Goal: Information Seeking & Learning: Find specific fact

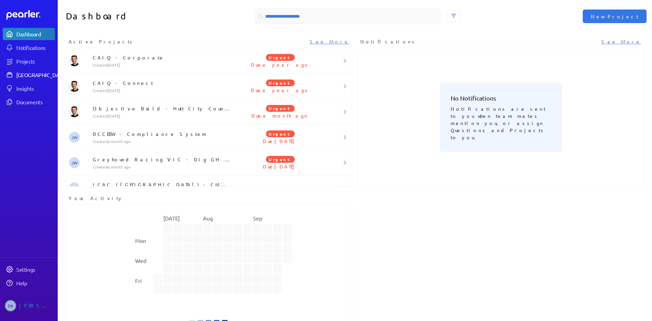
click at [28, 75] on div "[GEOGRAPHIC_DATA]" at bounding box center [41, 74] width 51 height 7
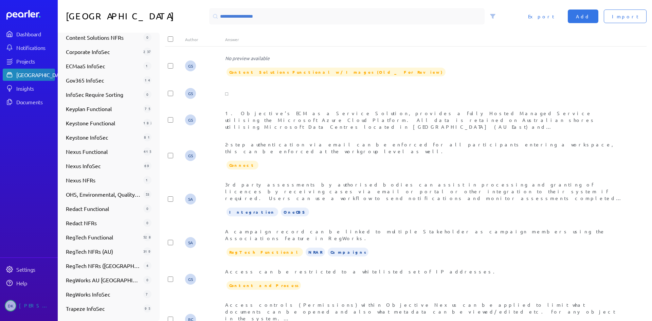
scroll to position [277, 0]
click at [96, 174] on div "Nexus NFRs 1" at bounding box center [108, 180] width 91 height 14
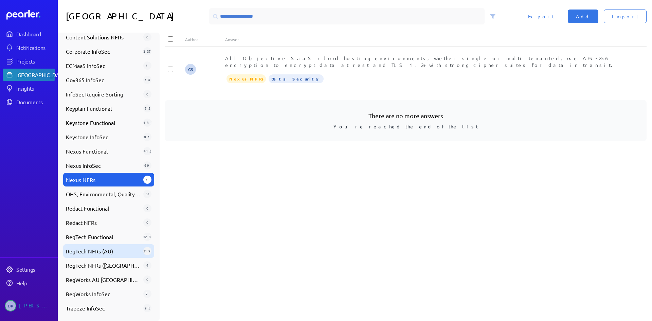
click at [109, 251] on span "RegTech NFRs (AU)" at bounding box center [103, 251] width 75 height 8
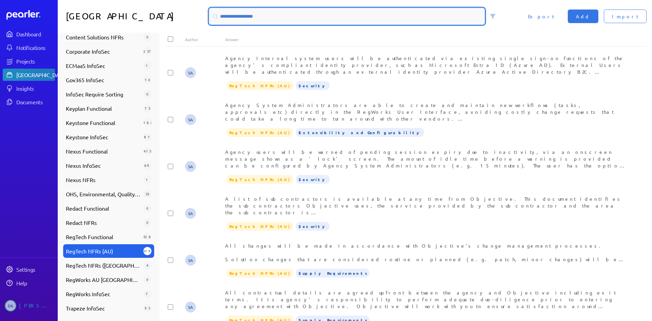
click at [412, 14] on input at bounding box center [346, 16] width 275 height 16
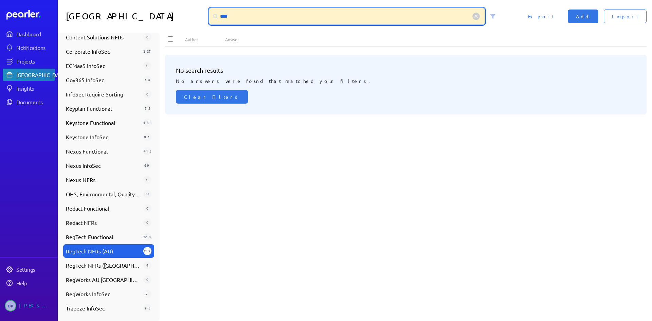
type input "****"
drag, startPoint x: 244, startPoint y: 16, endPoint x: 165, endPoint y: 6, distance: 78.8
click at [162, 4] on div "Answer Library **** Import Add Export" at bounding box center [355, 16] width 594 height 33
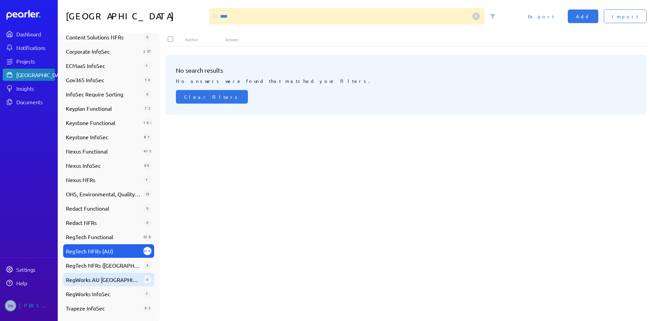
click at [99, 275] on div "RegWorks AU NZ 0" at bounding box center [108, 280] width 91 height 14
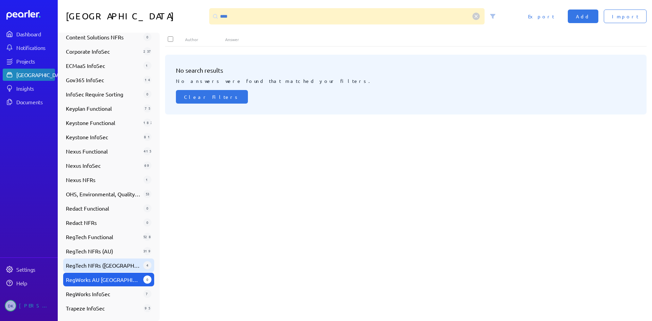
click at [100, 266] on span "RegTech NFRs ([GEOGRAPHIC_DATA])" at bounding box center [103, 265] width 75 height 8
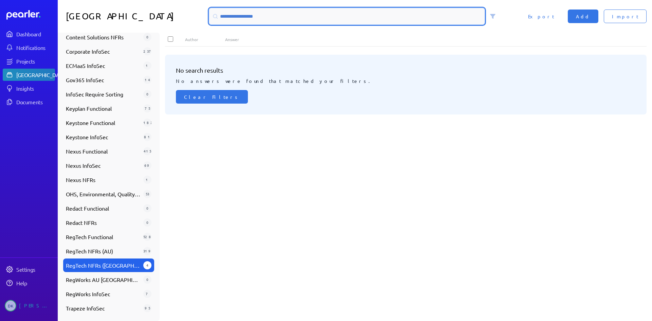
paste input "****"
type input "****"
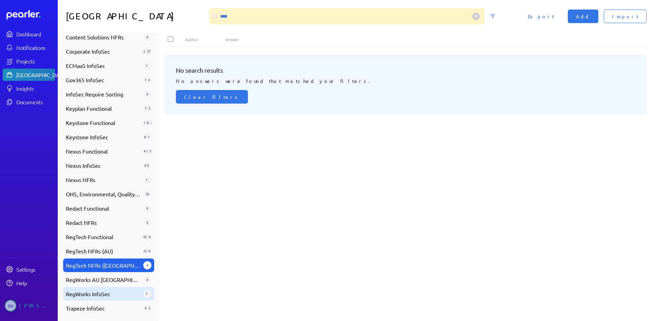
click at [103, 293] on span "RegWorks InfoSec" at bounding box center [103, 294] width 75 height 8
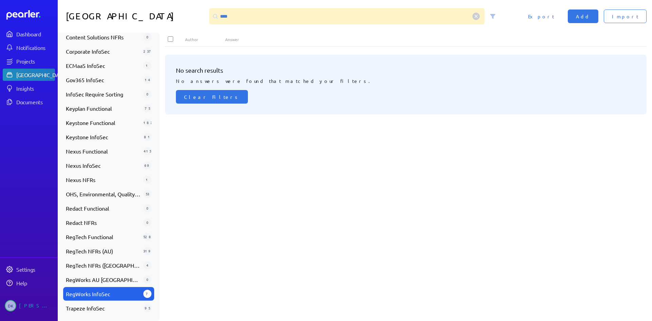
click at [21, 71] on link "[GEOGRAPHIC_DATA]" at bounding box center [29, 75] width 52 height 12
click at [150, 199] on div "Collections Available Answers 3601 Review 51 Candidates 616 Favourites 0 Archiv…" at bounding box center [109, 177] width 102 height 288
click at [153, 194] on div "Collections Available Answers 3601 Review 51 Candidates 616 Favourites 0 Archiv…" at bounding box center [109, 177] width 102 height 288
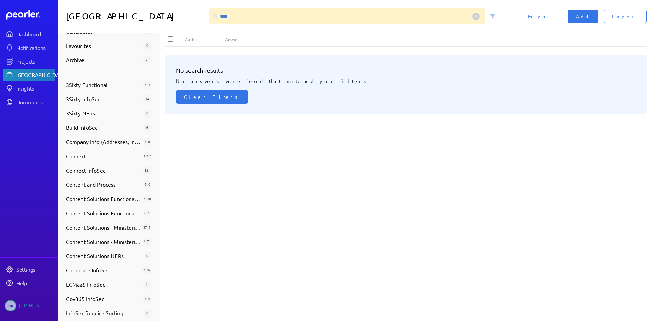
scroll to position [0, 0]
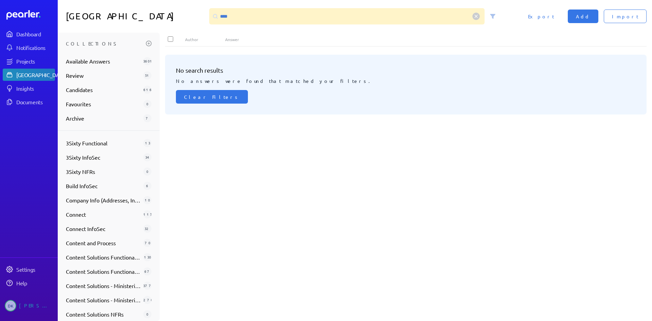
click at [293, 204] on div "No search results No answers were found that matched your filters. Clear Filters" at bounding box center [408, 185] width 487 height 272
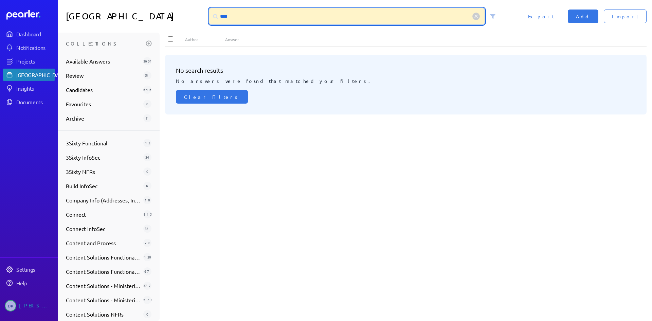
drag, startPoint x: 267, startPoint y: 19, endPoint x: 89, endPoint y: 3, distance: 178.7
click at [85, 3] on div "Answer Library **** Import Add Export" at bounding box center [355, 16] width 594 height 33
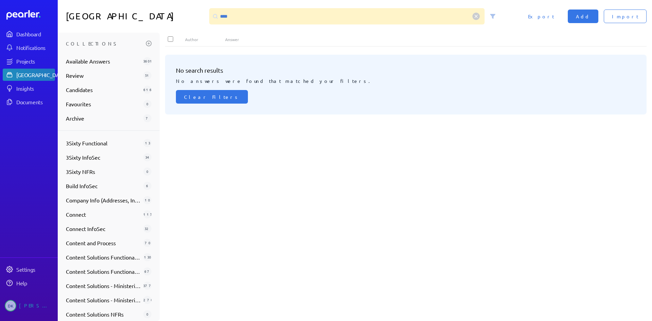
click at [477, 10] on div at bounding box center [476, 16] width 17 height 17
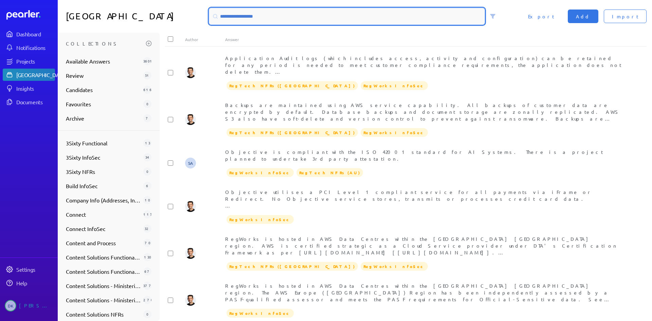
click at [274, 16] on input at bounding box center [346, 16] width 275 height 16
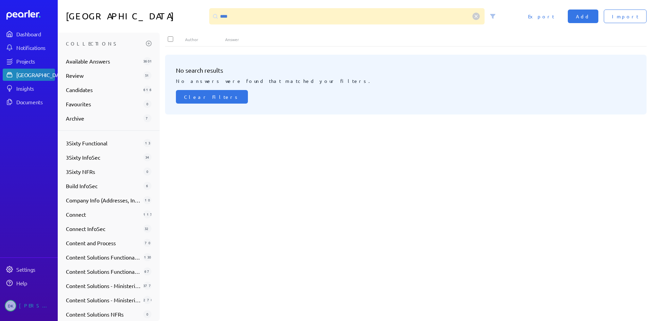
click at [392, 145] on div "No search results No answers were found that matched your filters. Clear Filters" at bounding box center [408, 185] width 487 height 272
click at [392, 144] on div "No search results No answers were found that matched your filters. Clear Filters" at bounding box center [408, 185] width 487 height 272
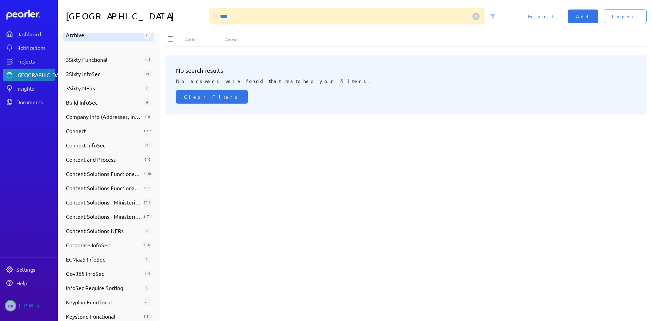
scroll to position [170, 0]
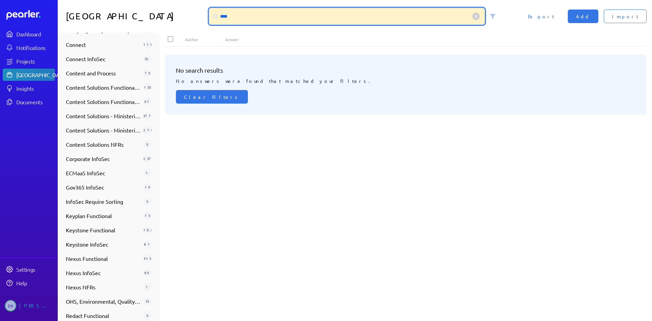
click at [231, 15] on input "****" at bounding box center [346, 16] width 275 height 16
type input "*****"
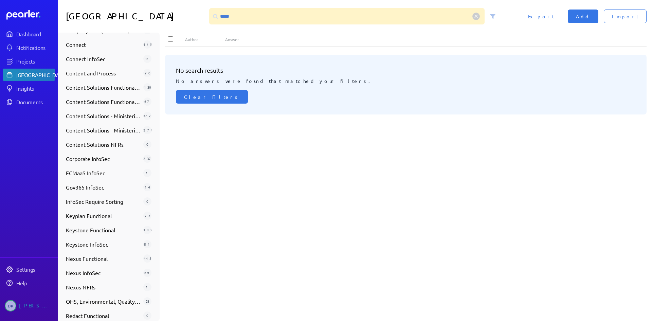
click at [207, 90] on div "No search results No answers were found that matched your filters. Clear Filters" at bounding box center [406, 85] width 482 height 60
click at [203, 94] on span "Clear Filters" at bounding box center [212, 96] width 56 height 7
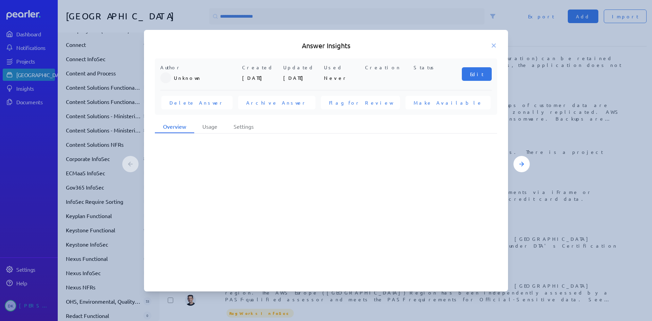
click at [203, 94] on div "[PERSON_NAME] Created [DATE] Updated [DATE] Used Never Creation Status Edit Del…" at bounding box center [326, 86] width 342 height 56
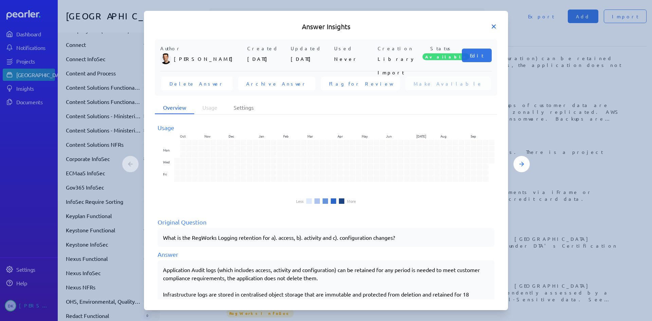
click at [490, 25] on icon at bounding box center [493, 26] width 7 height 7
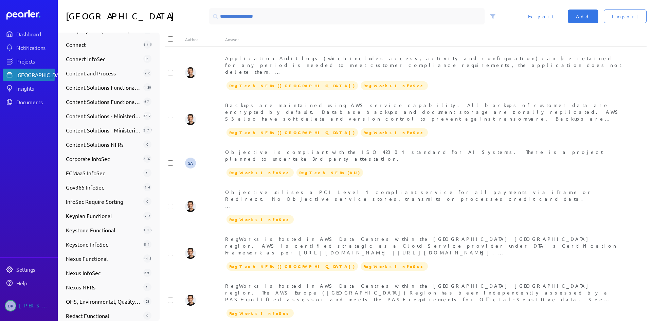
click at [38, 76] on div "[GEOGRAPHIC_DATA]" at bounding box center [41, 74] width 51 height 7
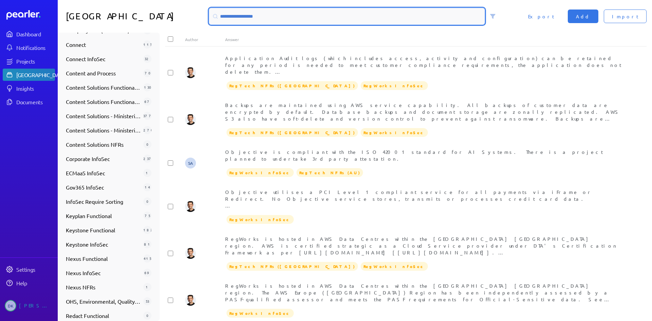
click at [249, 15] on input at bounding box center [346, 16] width 275 height 16
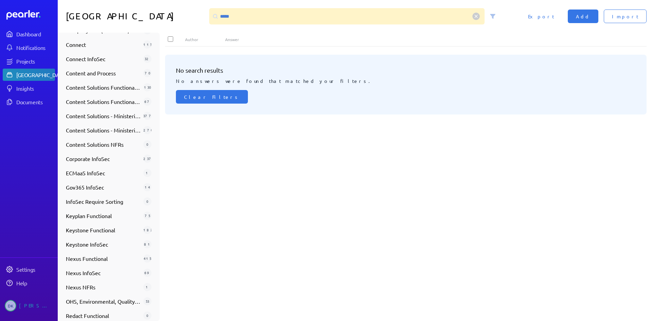
click at [489, 170] on div "No search results No answers were found that matched your filters. Clear Filters" at bounding box center [408, 185] width 487 height 272
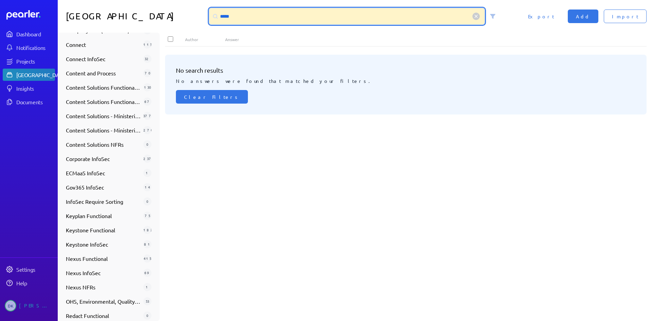
click at [234, 16] on input "*****" at bounding box center [346, 16] width 275 height 16
type input "****"
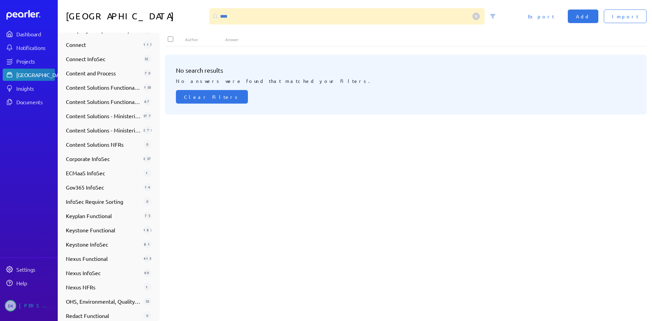
drag, startPoint x: 597, startPoint y: 56, endPoint x: 591, endPoint y: 54, distance: 6.6
click at [597, 56] on div "No search results No answers were found that matched your filters. Clear Filters" at bounding box center [406, 85] width 482 height 60
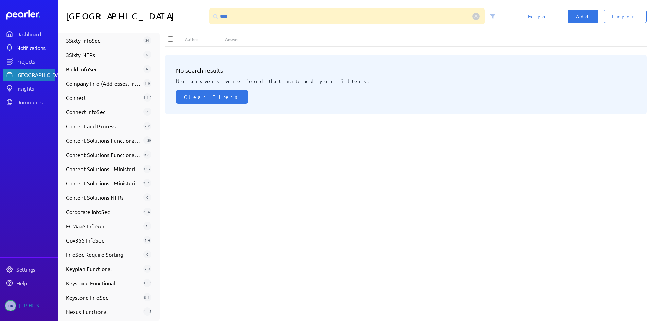
scroll to position [68, 0]
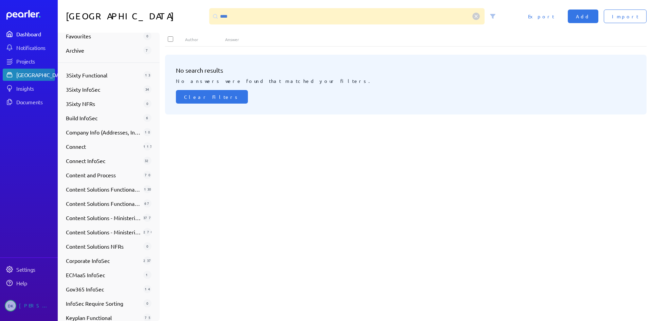
click at [26, 34] on div "Dashboard" at bounding box center [35, 34] width 38 height 7
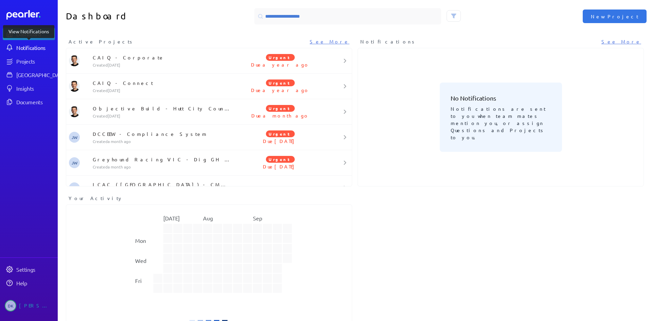
click at [29, 53] on link "Notifications" at bounding box center [29, 47] width 52 height 12
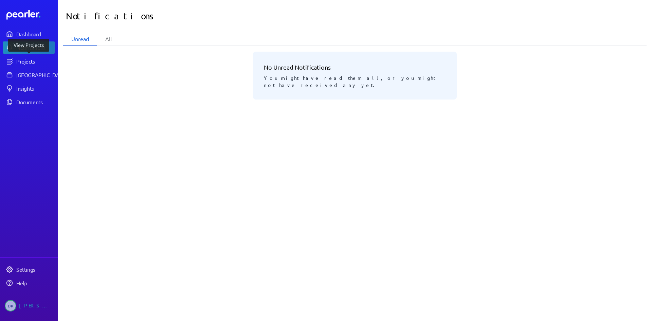
click at [25, 63] on div "Projects" at bounding box center [35, 61] width 38 height 7
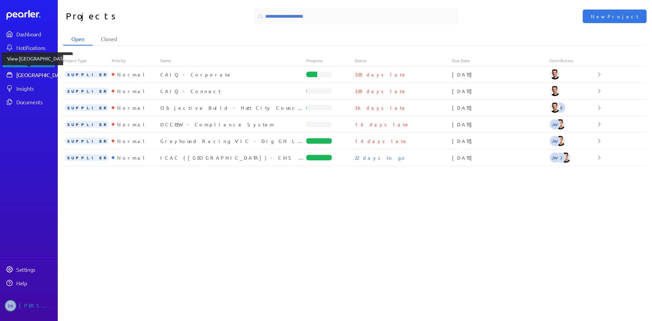
click at [30, 79] on link "[GEOGRAPHIC_DATA]" at bounding box center [29, 75] width 52 height 12
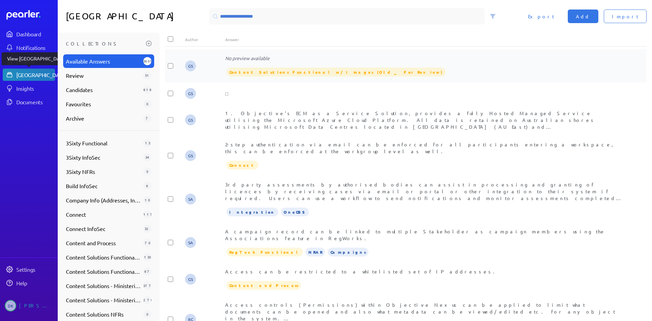
click at [423, 77] on div "GS No preview available Content Solutions Functional w/Images (Old _ For Review)" at bounding box center [406, 65] width 482 height 33
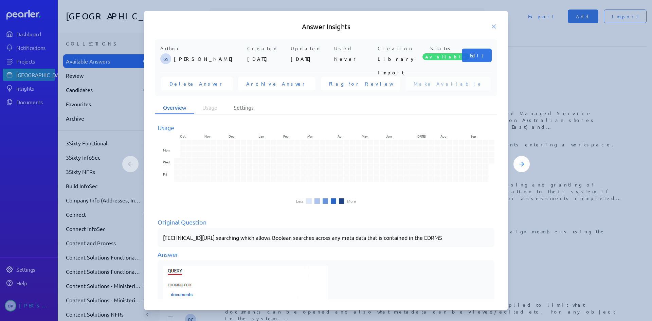
click at [489, 25] on h5 "Answer Insights" at bounding box center [326, 27] width 342 height 10
click at [490, 26] on h5 "Answer Insights" at bounding box center [326, 27] width 342 height 10
click at [491, 26] on icon at bounding box center [493, 26] width 7 height 7
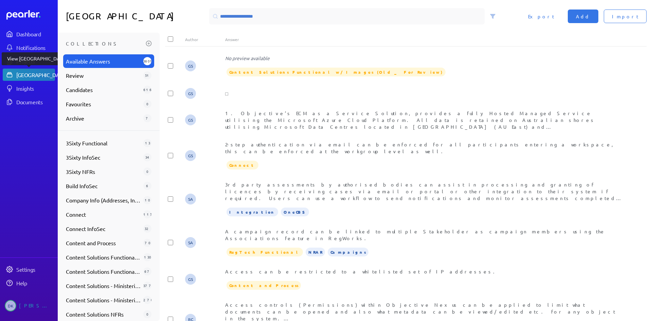
click at [29, 74] on div "[GEOGRAPHIC_DATA]" at bounding box center [41, 74] width 51 height 7
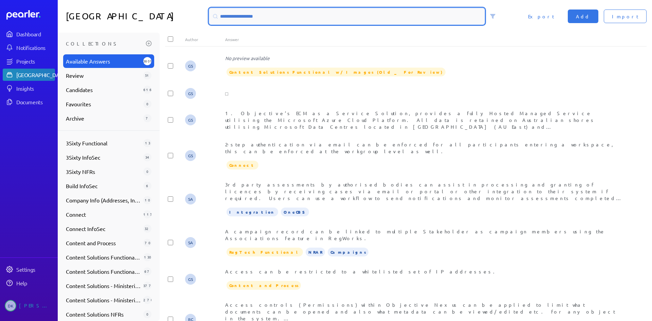
click at [258, 19] on input at bounding box center [346, 16] width 275 height 16
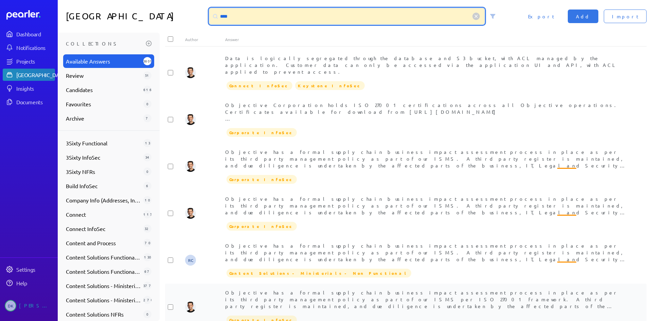
type input "****"
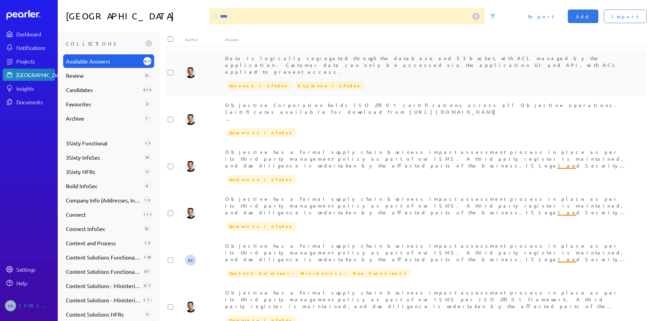
click at [596, 80] on div "Connect InfoSec Keystone InfoSec" at bounding box center [425, 85] width 401 height 10
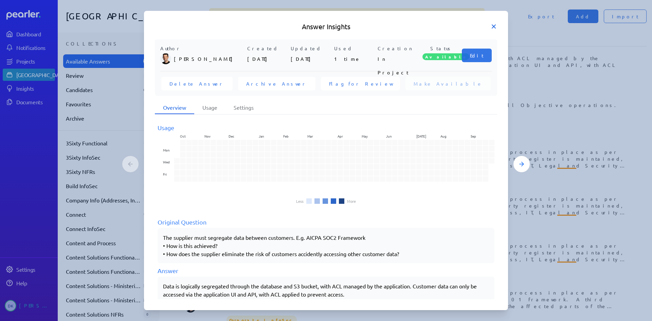
click at [496, 28] on icon at bounding box center [493, 26] width 7 height 7
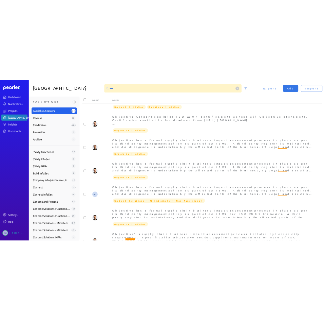
scroll to position [39, 0]
